Goal: Find contact information: Find contact information

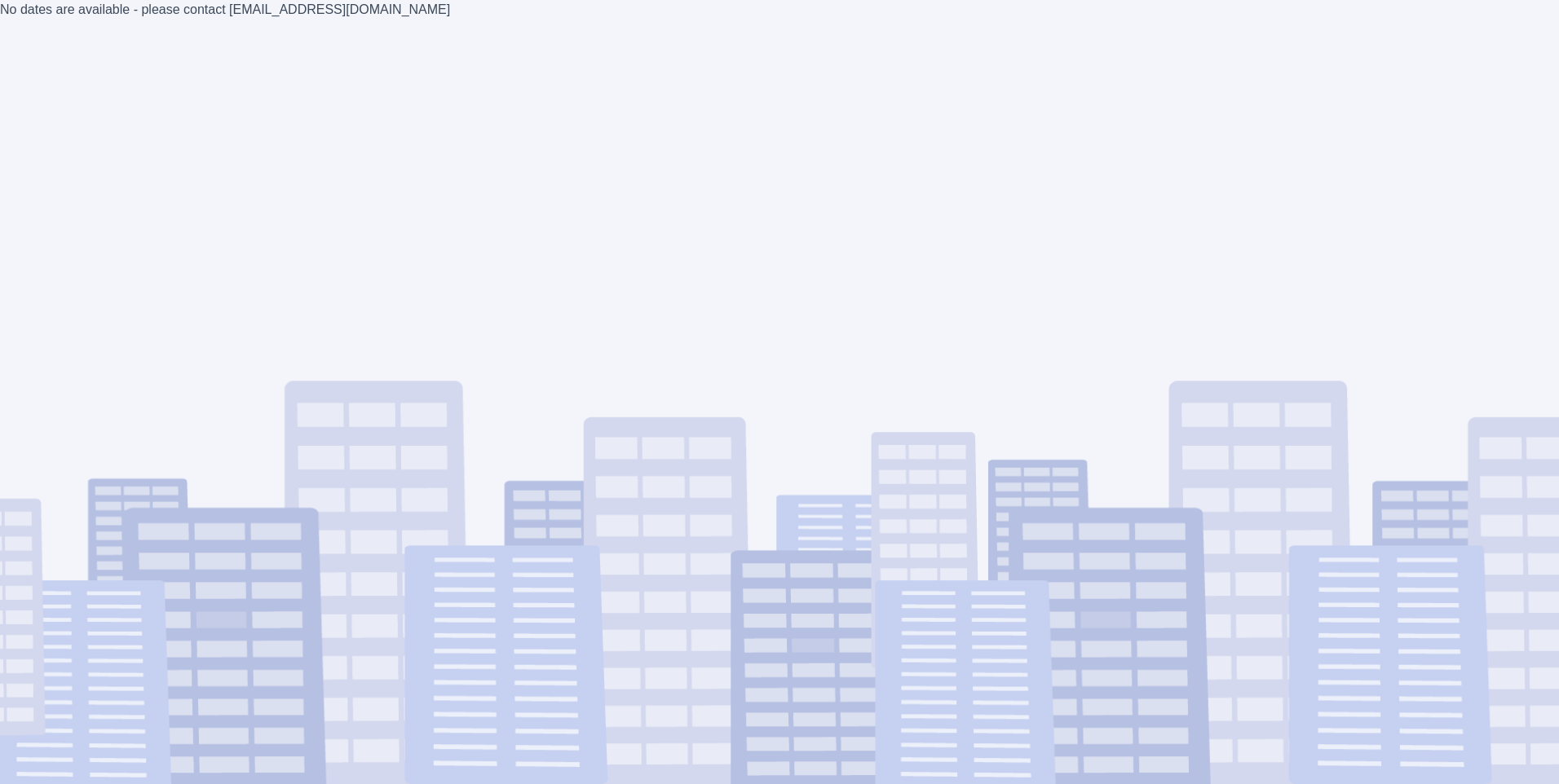
click at [944, 321] on div "No dates are available - please contact [EMAIL_ADDRESS][DOMAIN_NAME]" at bounding box center [780, 392] width 1559 height 784
click at [320, 15] on div "No dates are available - please contact [EMAIL_ADDRESS][DOMAIN_NAME]" at bounding box center [780, 392] width 1559 height 784
drag, startPoint x: 397, startPoint y: 24, endPoint x: 216, endPoint y: 19, distance: 181.1
click at [216, 19] on div "No dates are available - please contact [EMAIL_ADDRESS][DOMAIN_NAME]" at bounding box center [780, 392] width 1559 height 784
drag, startPoint x: 216, startPoint y: 19, endPoint x: 226, endPoint y: 15, distance: 10.8
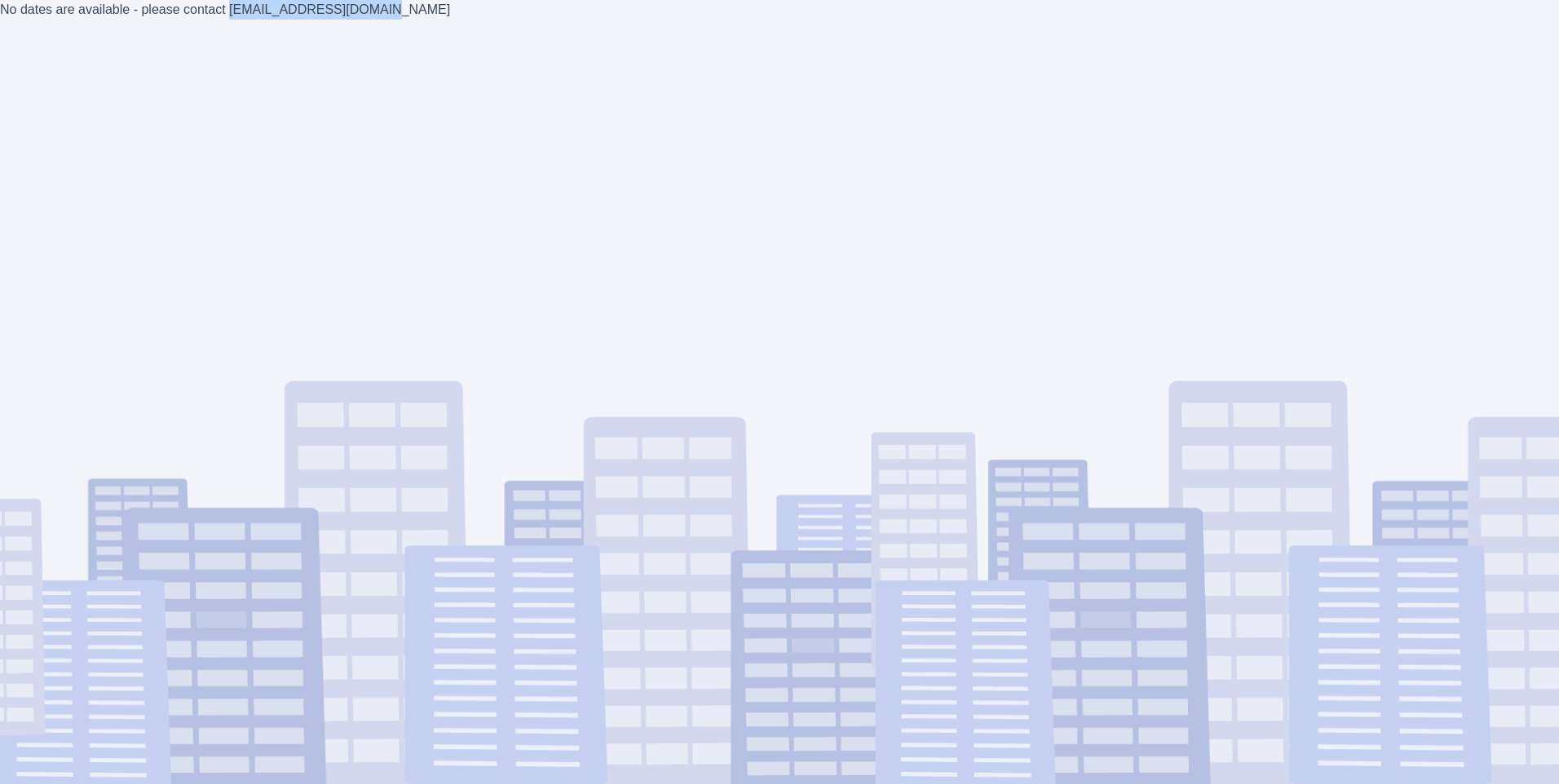
copy div "[EMAIL_ADDRESS][DOMAIN_NAME]"
click at [504, 123] on div "No dates are available - please contact [EMAIL_ADDRESS][DOMAIN_NAME]" at bounding box center [780, 392] width 1559 height 784
